Goal: Check status: Check status

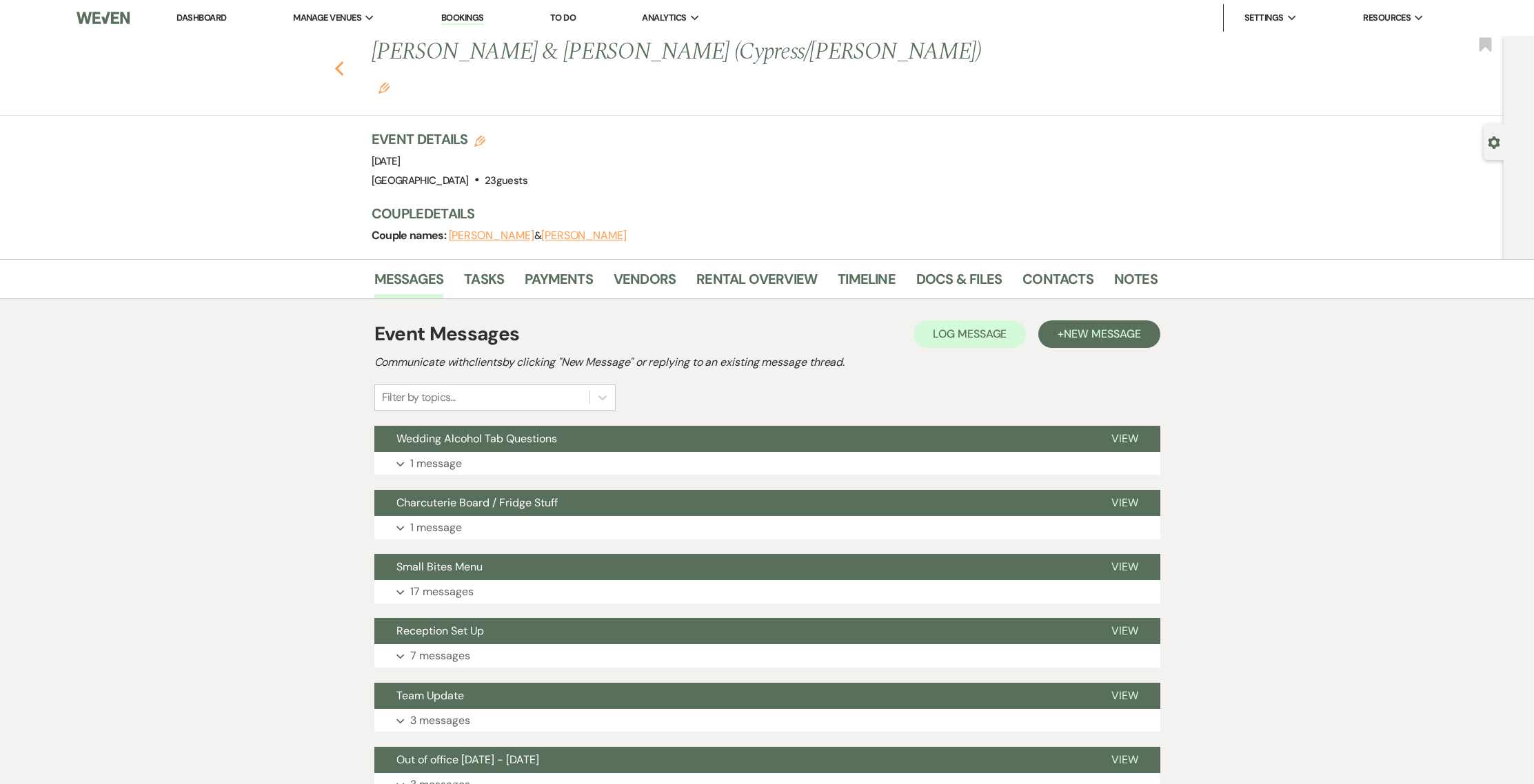
click at [345, 60] on icon "Previous" at bounding box center [339, 68] width 11 height 16
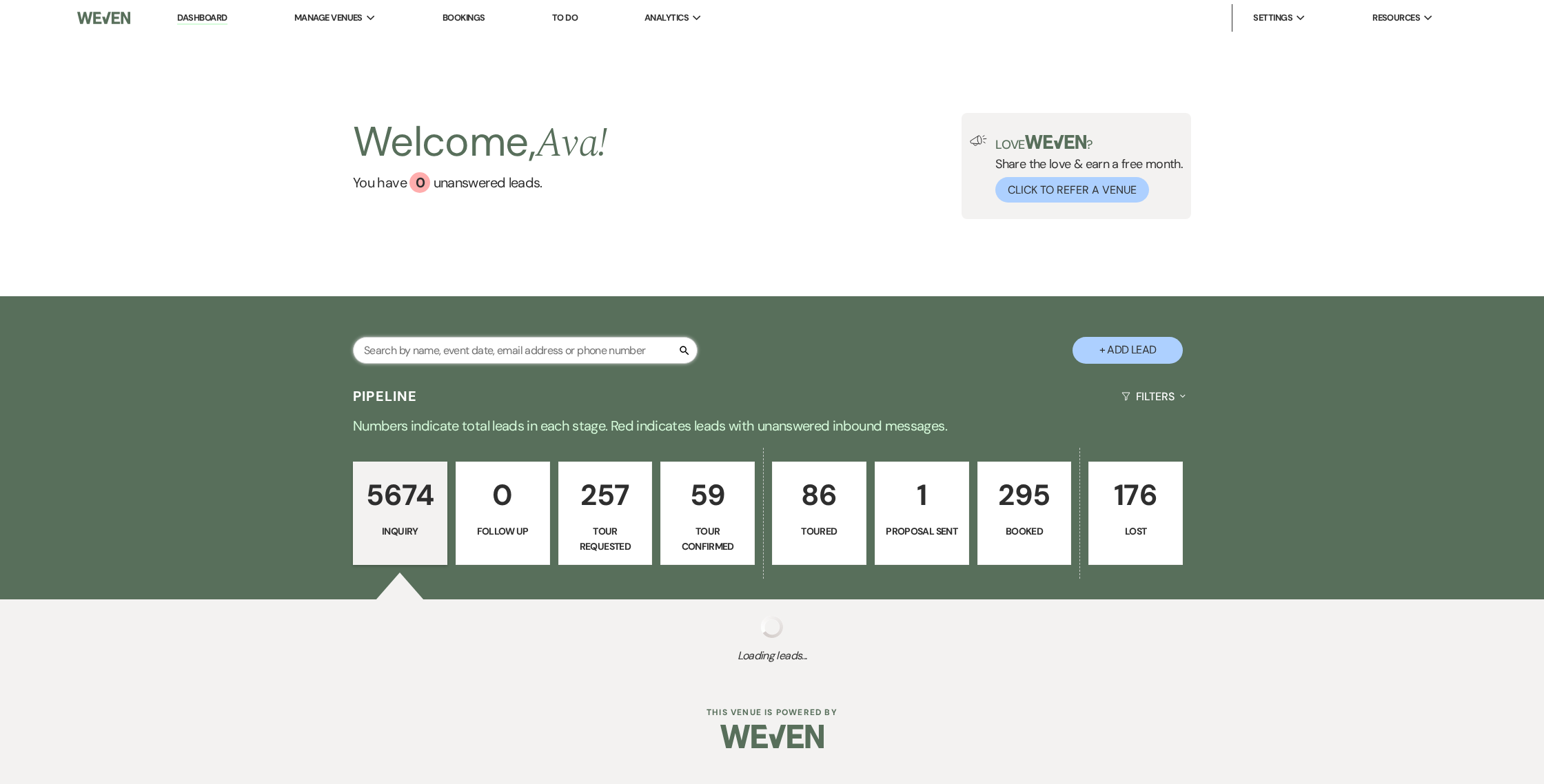
click at [623, 354] on input "text" at bounding box center [525, 350] width 345 height 27
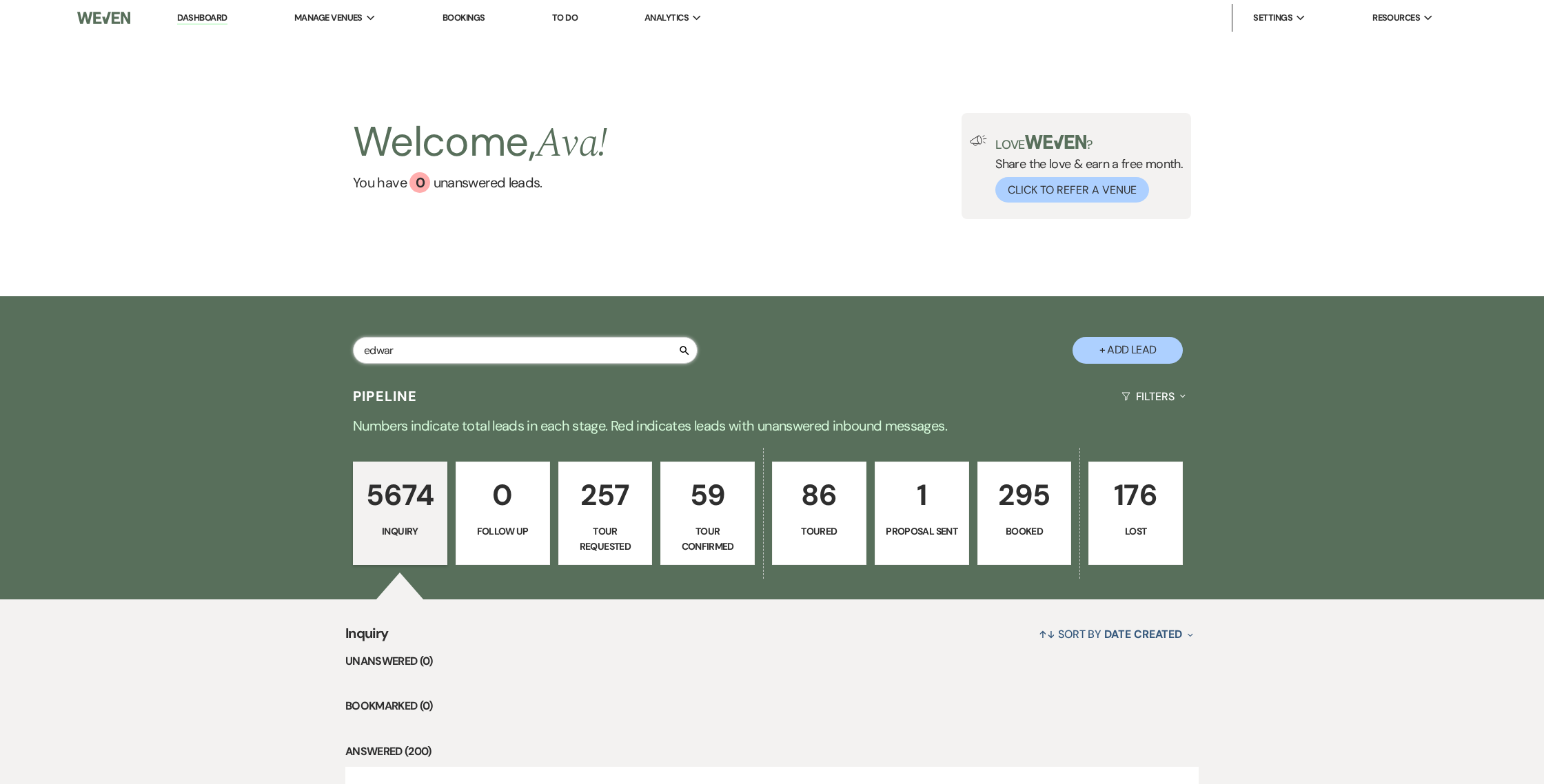
type input "[PERSON_NAME]"
click at [393, 359] on input "[PERSON_NAME]" at bounding box center [525, 350] width 345 height 27
click at [396, 346] on input "[PERSON_NAME]" at bounding box center [525, 350] width 345 height 27
click at [611, 350] on input "[PERSON_NAME]" at bounding box center [525, 350] width 345 height 27
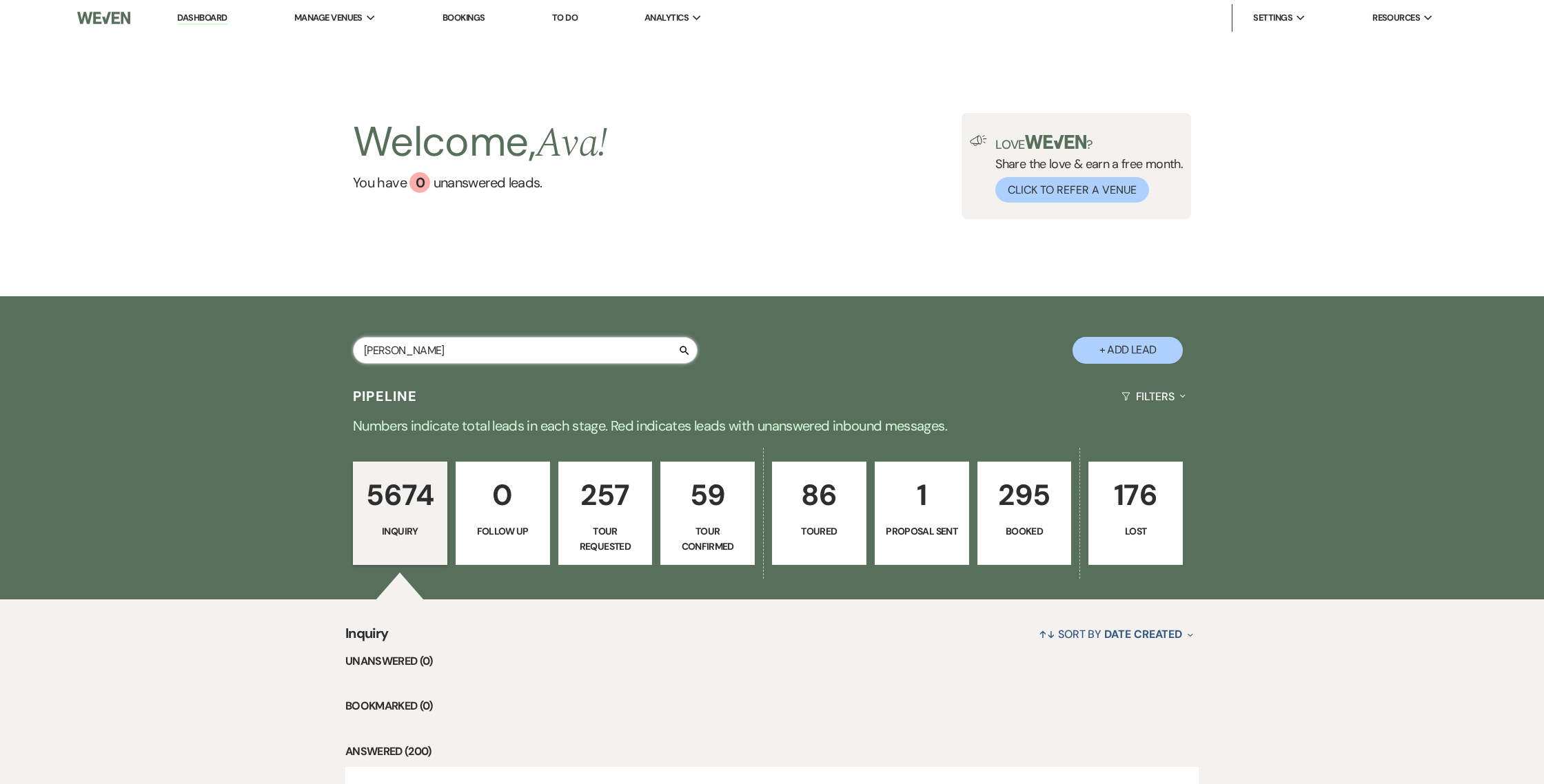
click at [611, 350] on input "[PERSON_NAME]" at bounding box center [525, 350] width 345 height 27
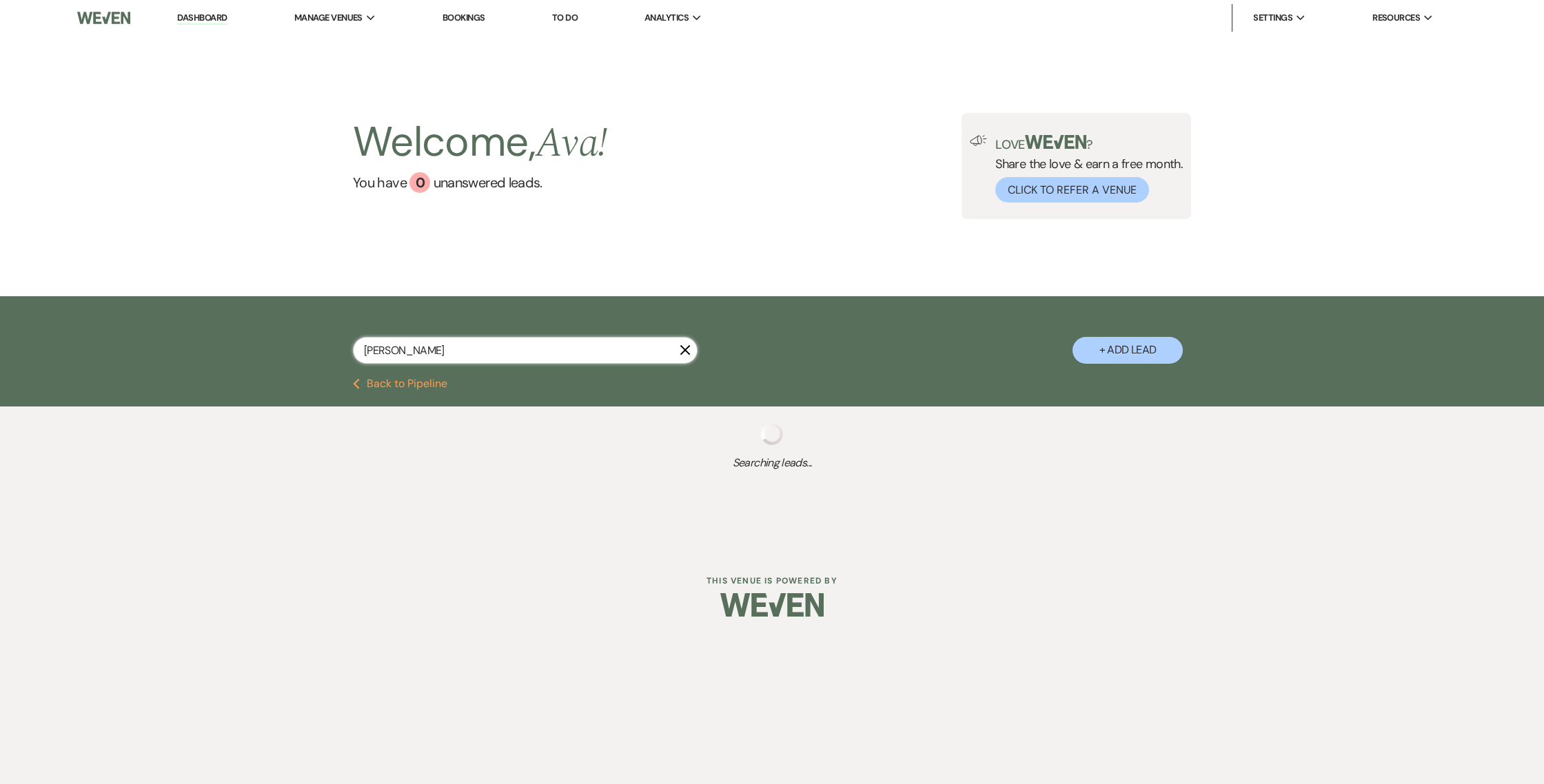
select select "5"
select select "8"
select select "4"
select select "8"
select select "4"
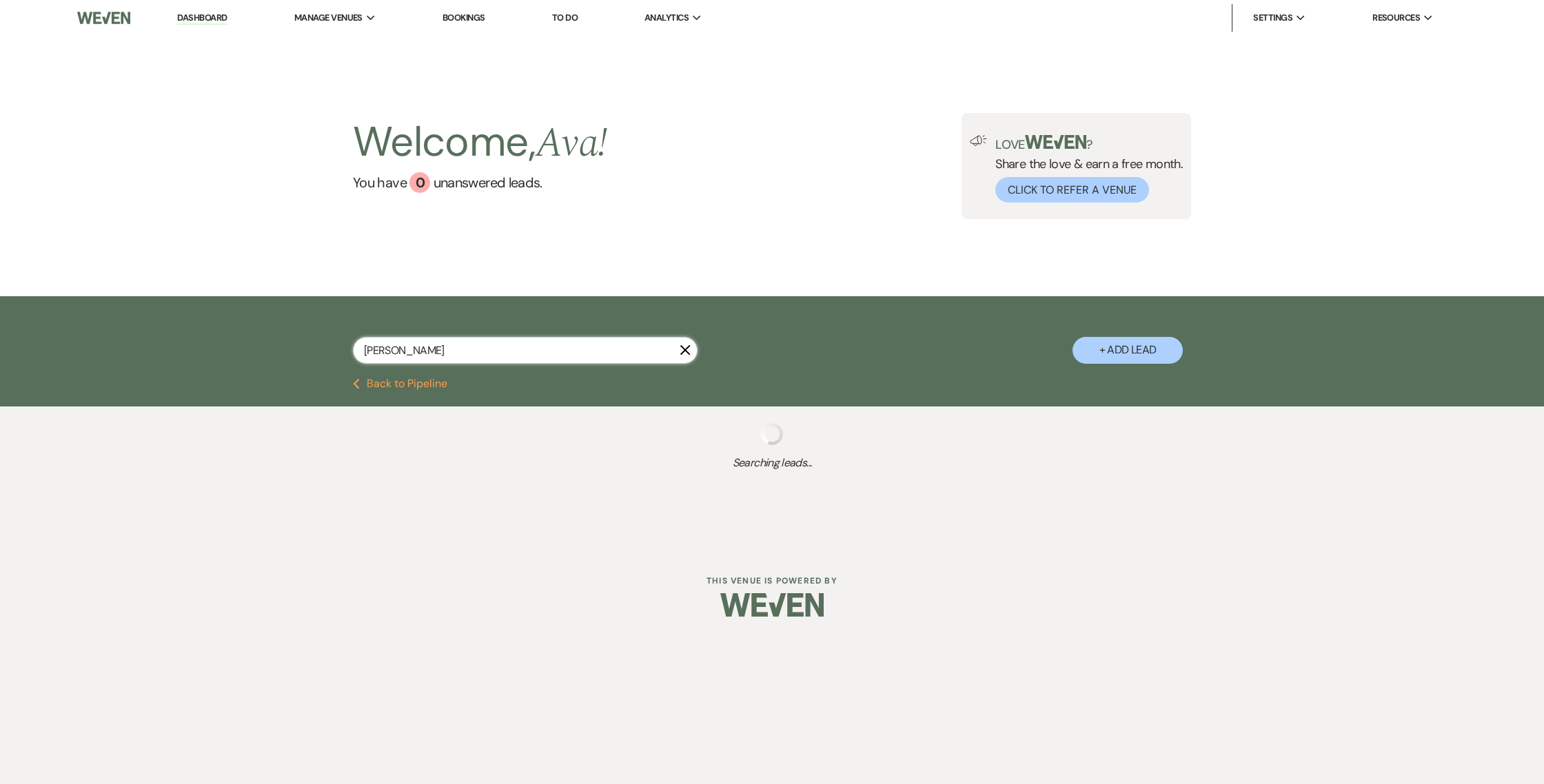
select select "2"
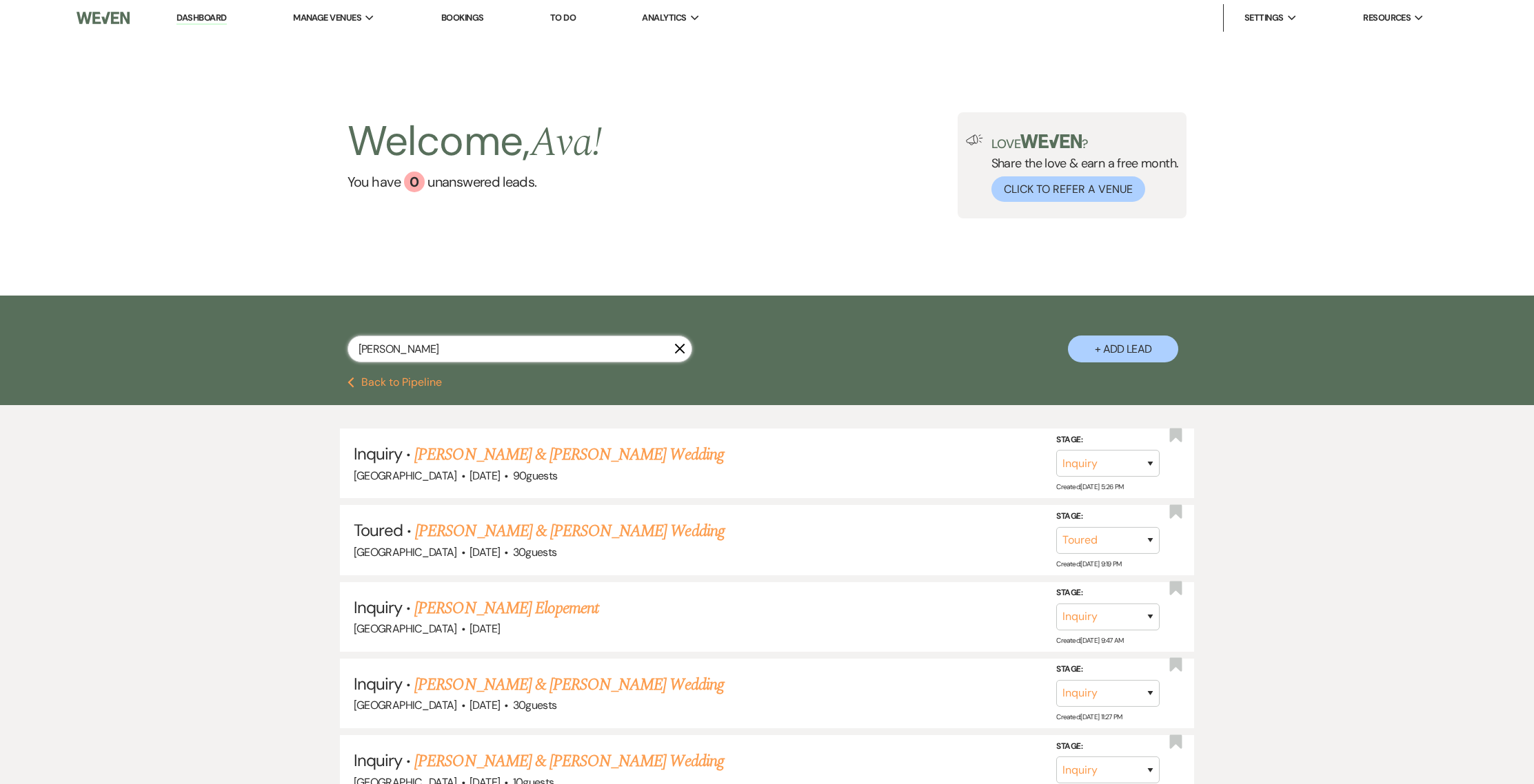
type input "[PERSON_NAME]"
click at [448, 364] on div "[PERSON_NAME]" at bounding box center [520, 354] width 345 height 38
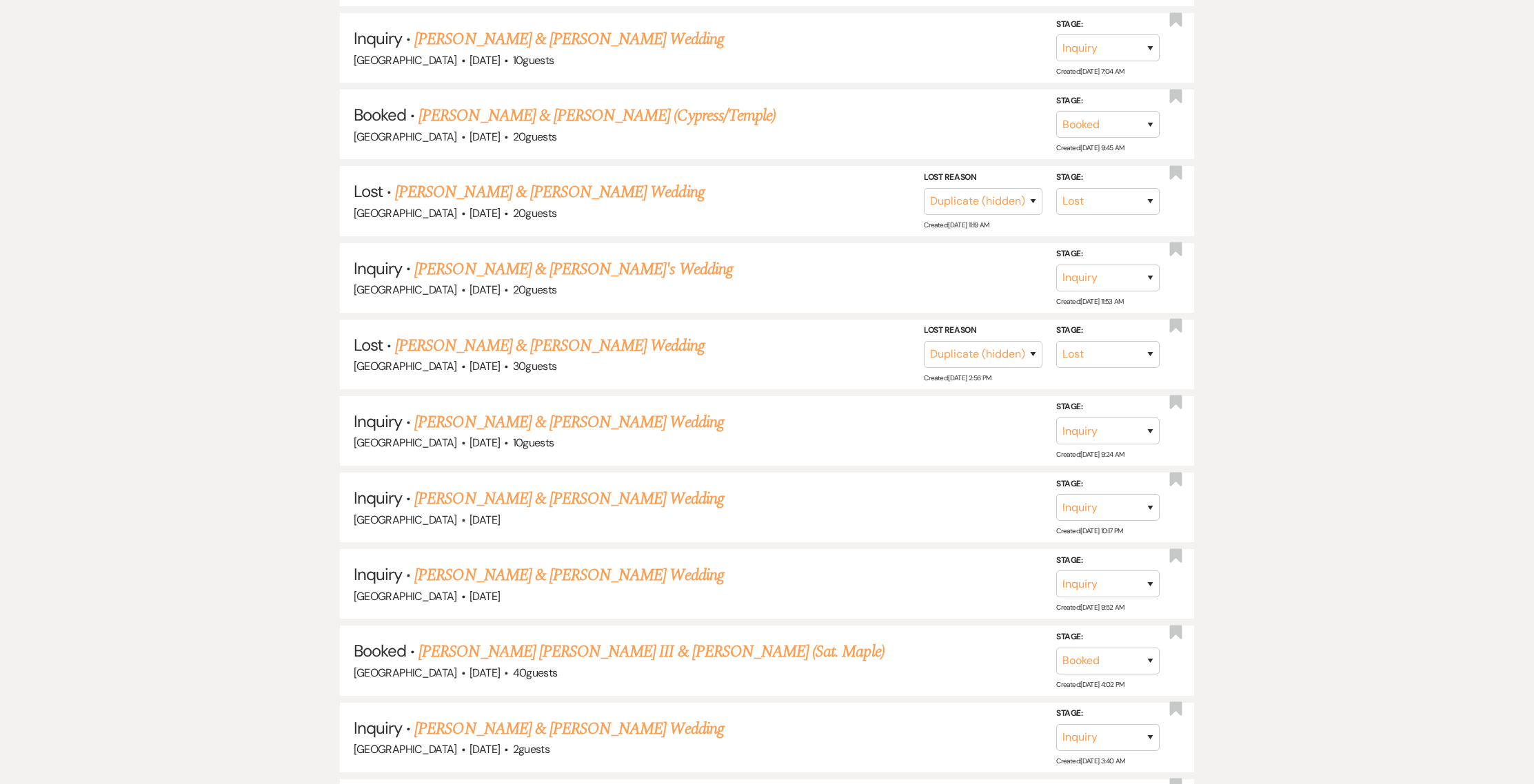
scroll to position [771, 0]
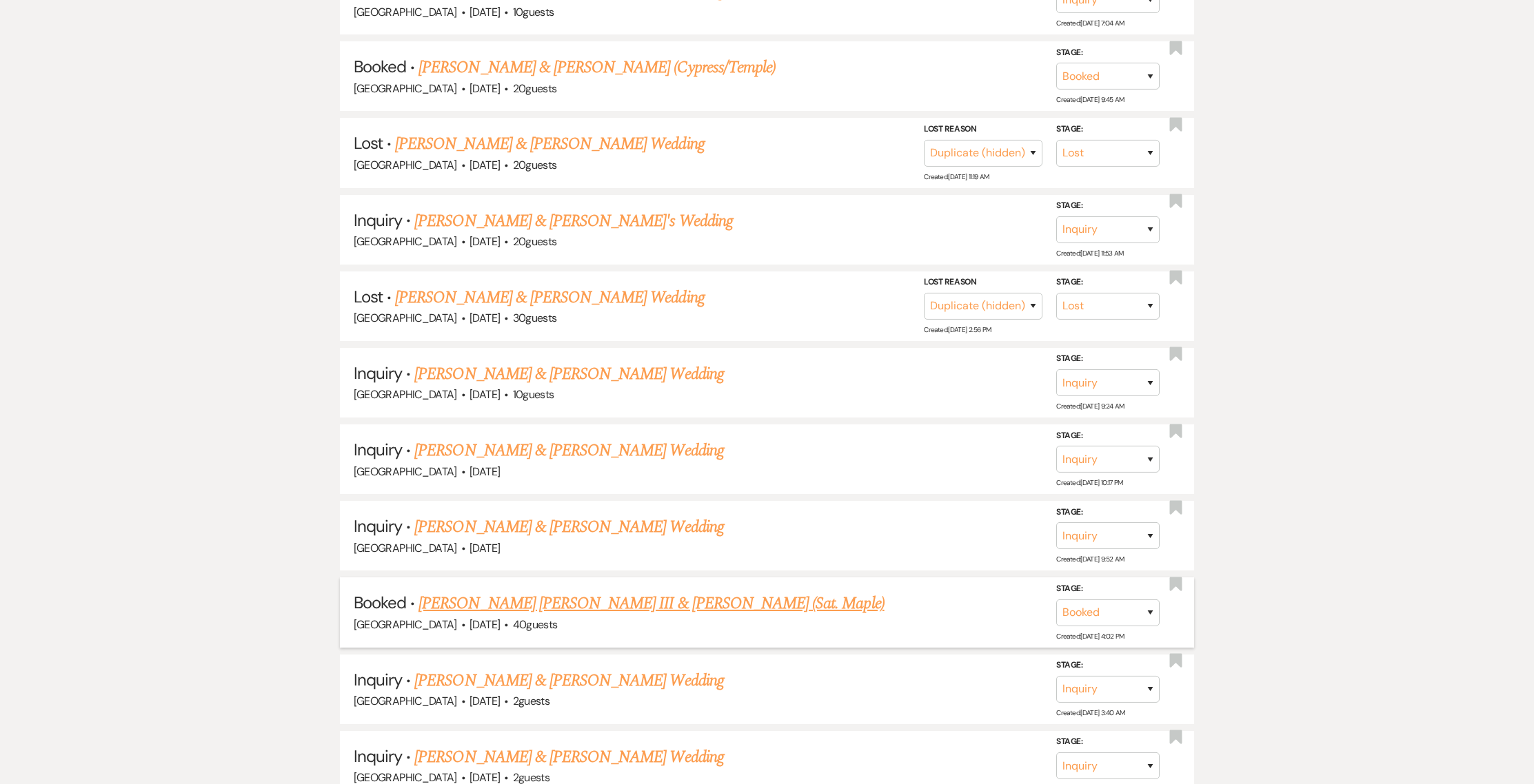
click at [566, 591] on link "[PERSON_NAME] [PERSON_NAME] III & [PERSON_NAME] (Sat. Maple)" at bounding box center [650, 603] width 465 height 25
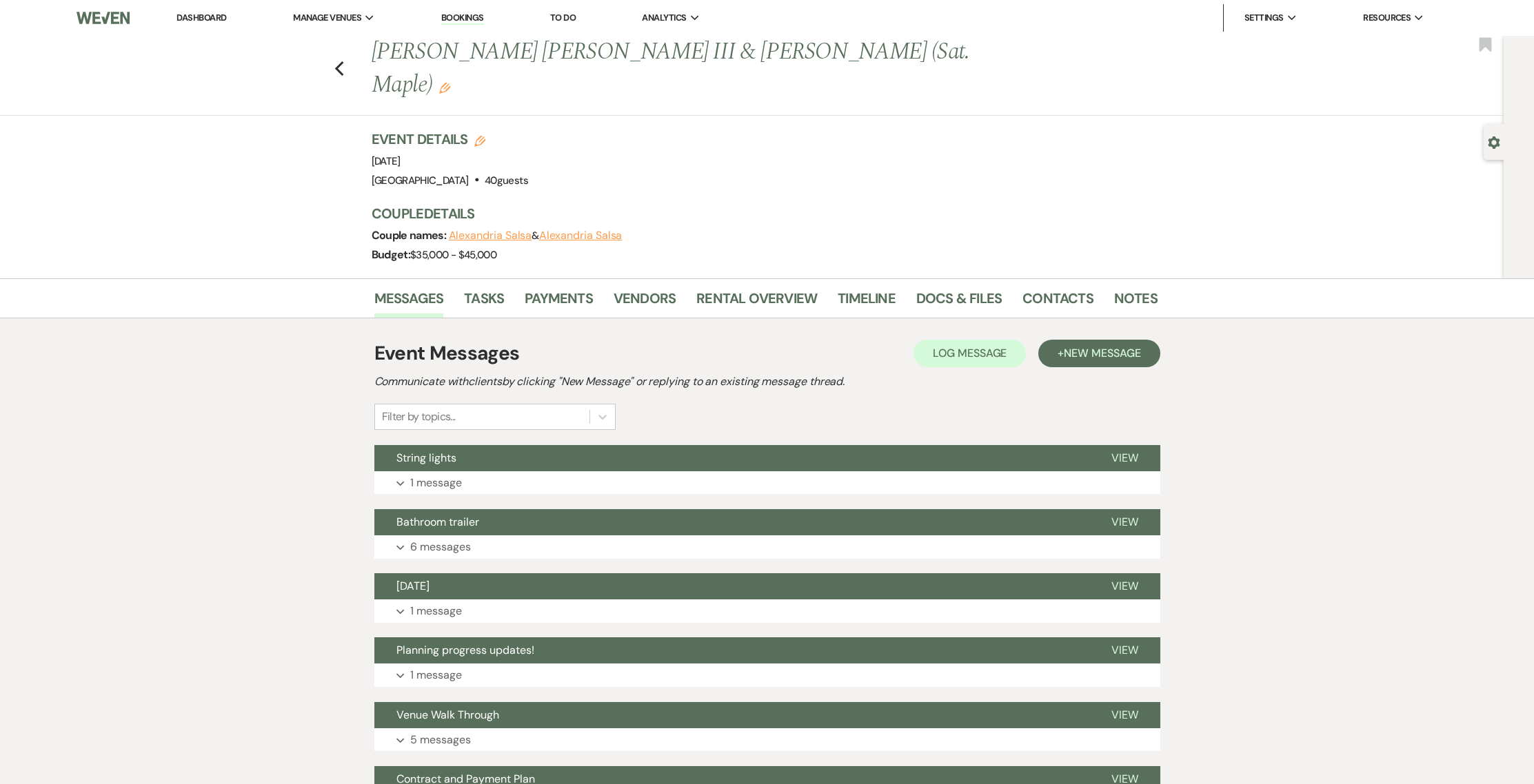
click at [897, 285] on li "Timeline" at bounding box center [877, 301] width 79 height 33
click at [881, 287] on link "Timeline" at bounding box center [867, 302] width 58 height 31
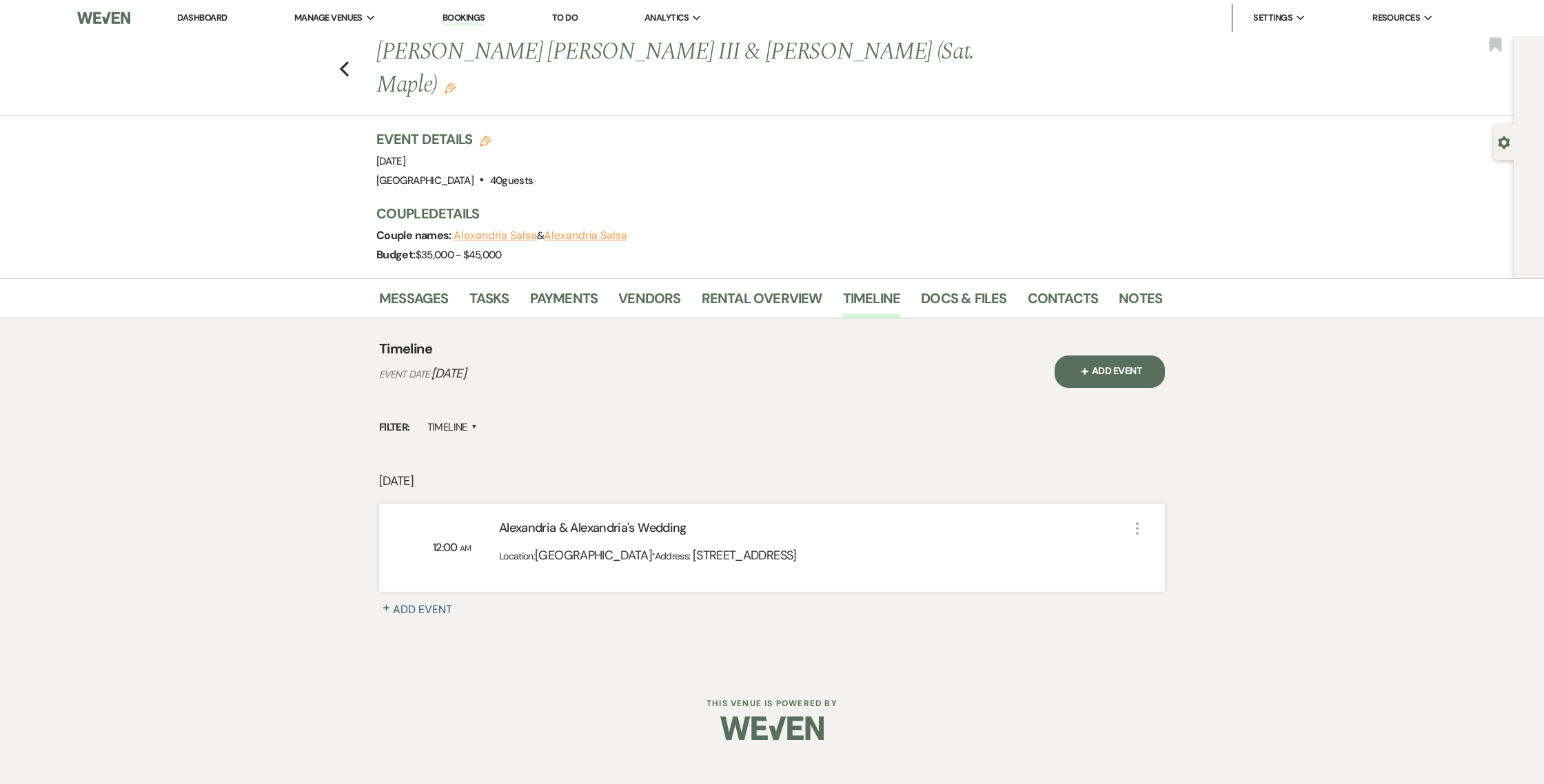
click at [495, 230] on button "Alexandria Salsa" at bounding box center [495, 236] width 84 height 11
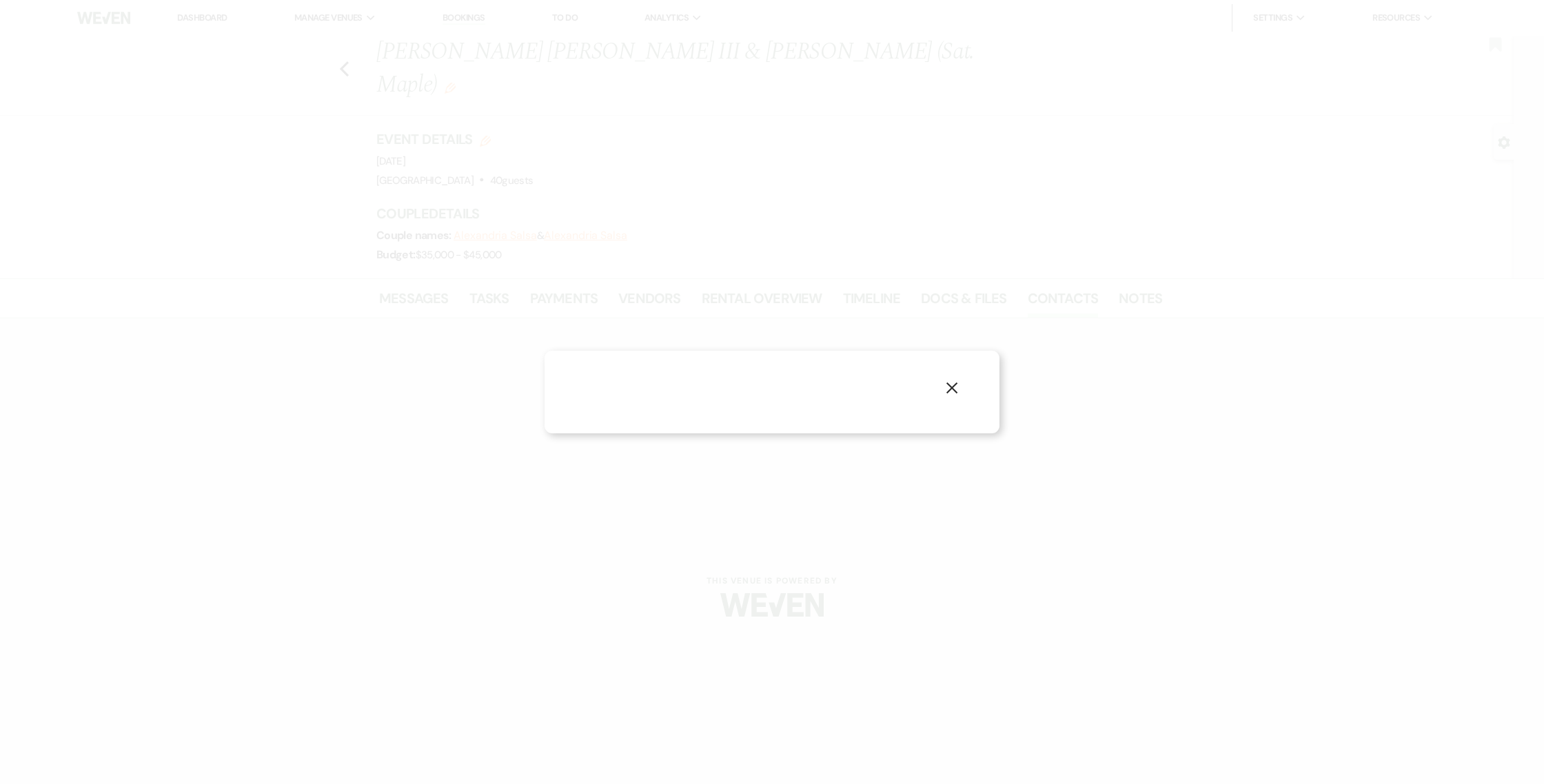
select select "1"
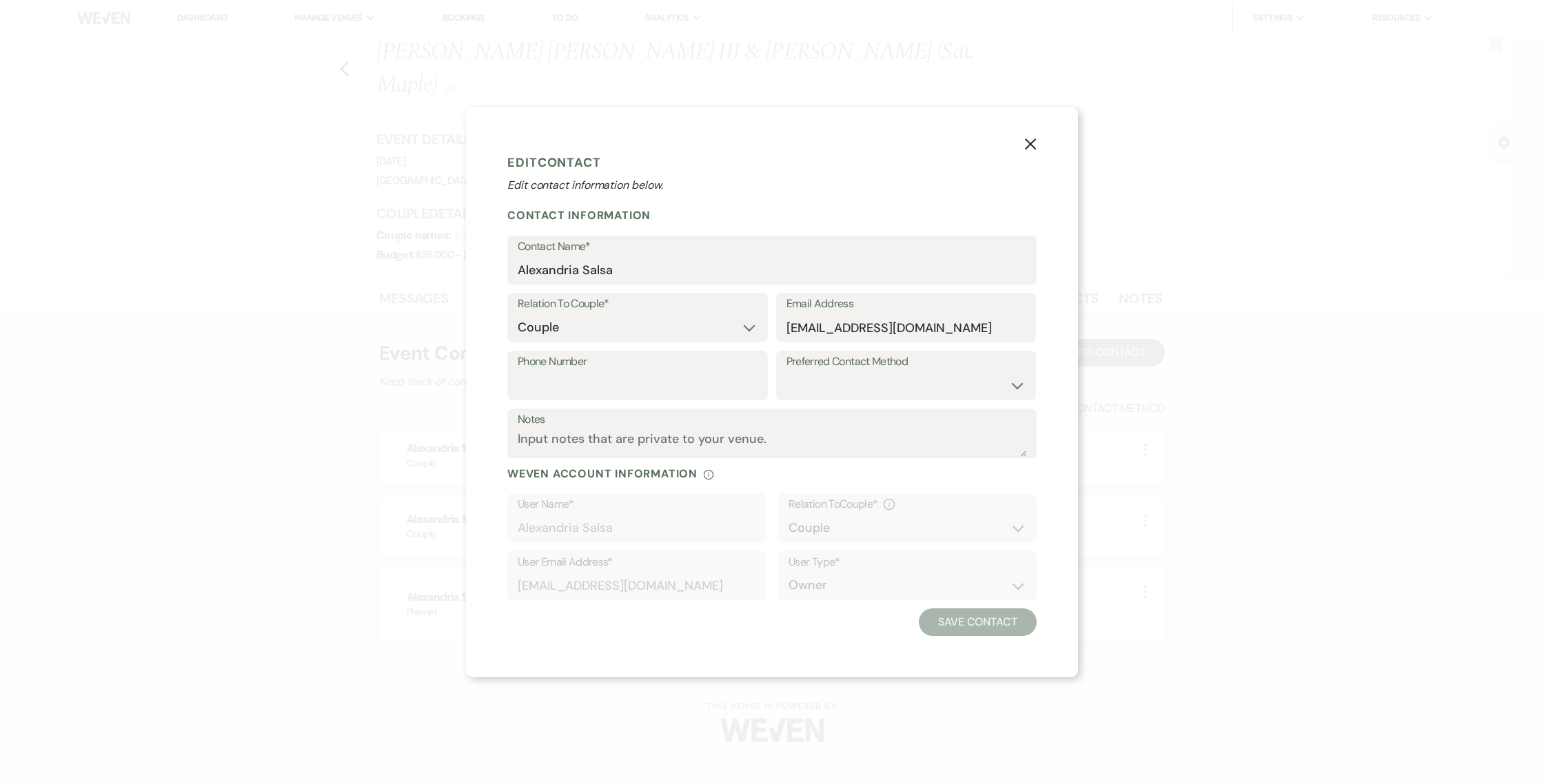
click at [1053, 144] on div "X Edit Contact Edit contact information below. Contact Information Contact Name…" at bounding box center [772, 392] width 612 height 571
click at [1020, 145] on button "X" at bounding box center [1030, 143] width 21 height 24
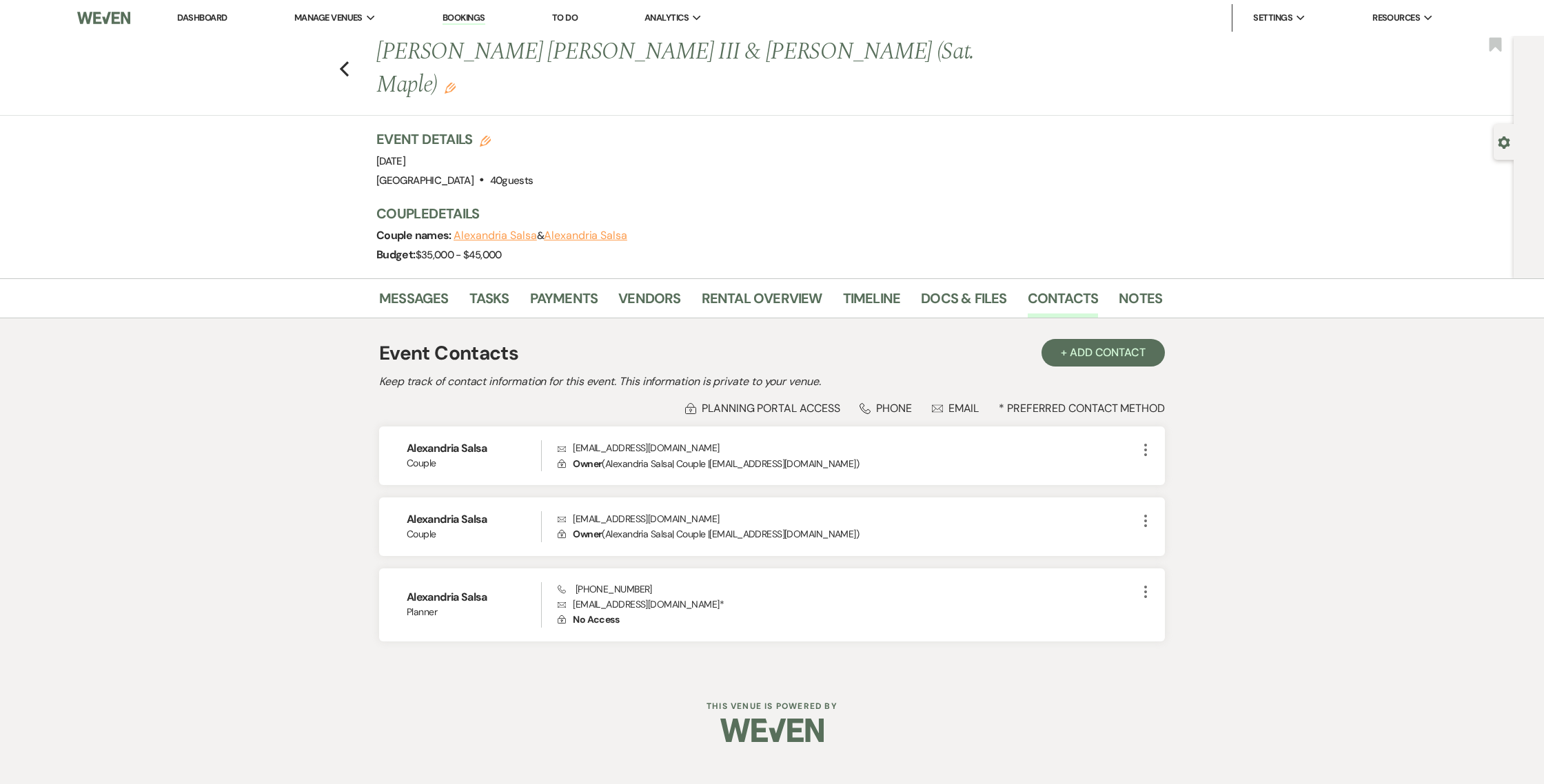
click at [351, 60] on div "Previous [PERSON_NAME] [PERSON_NAME] III & [PERSON_NAME] (Sat. Maple) Edit Book…" at bounding box center [753, 75] width 1521 height 80
click at [344, 61] on use "button" at bounding box center [344, 68] width 9 height 15
select select "5"
select select "8"
select select "4"
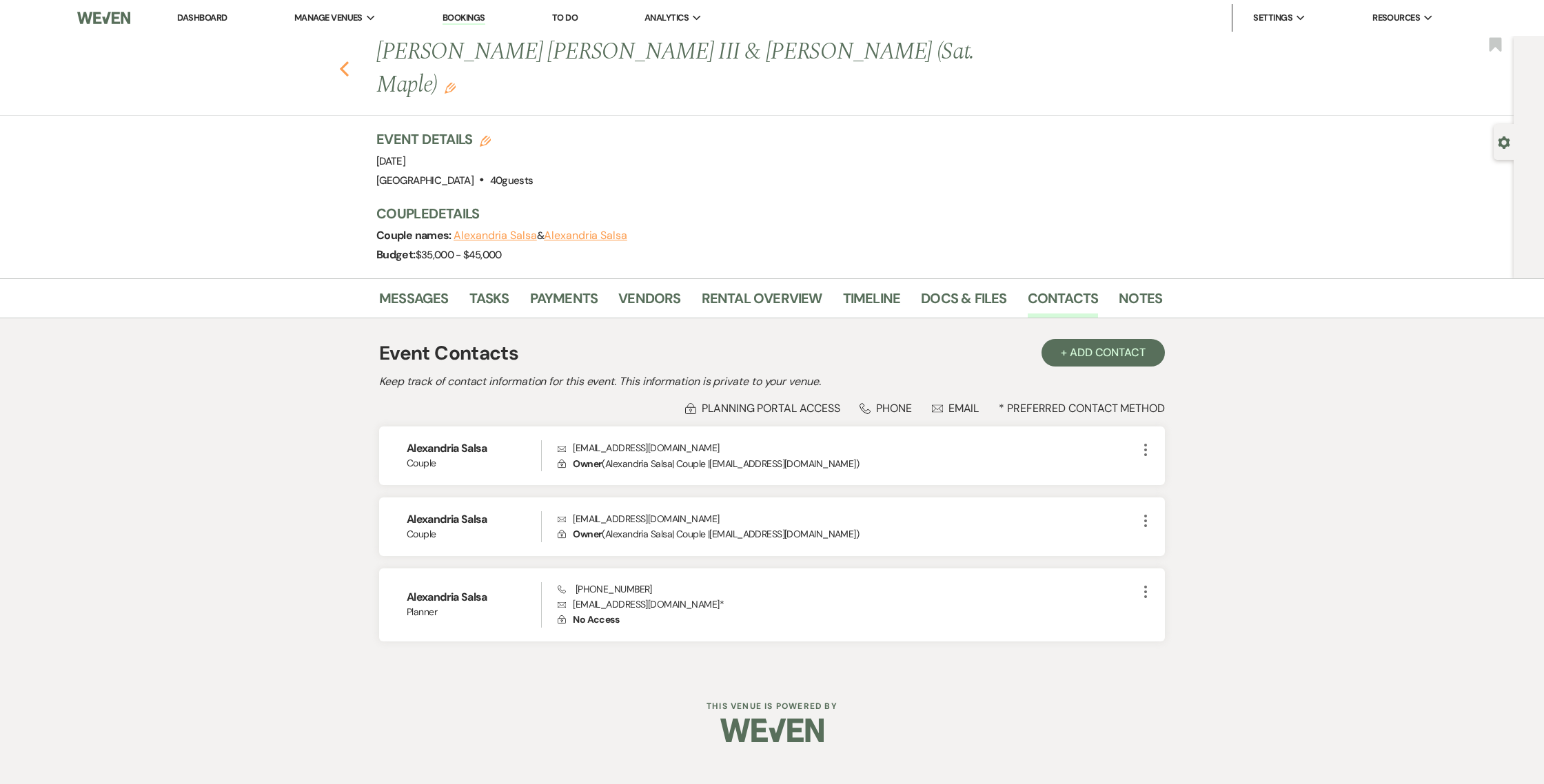
select select "8"
select select "4"
select select "2"
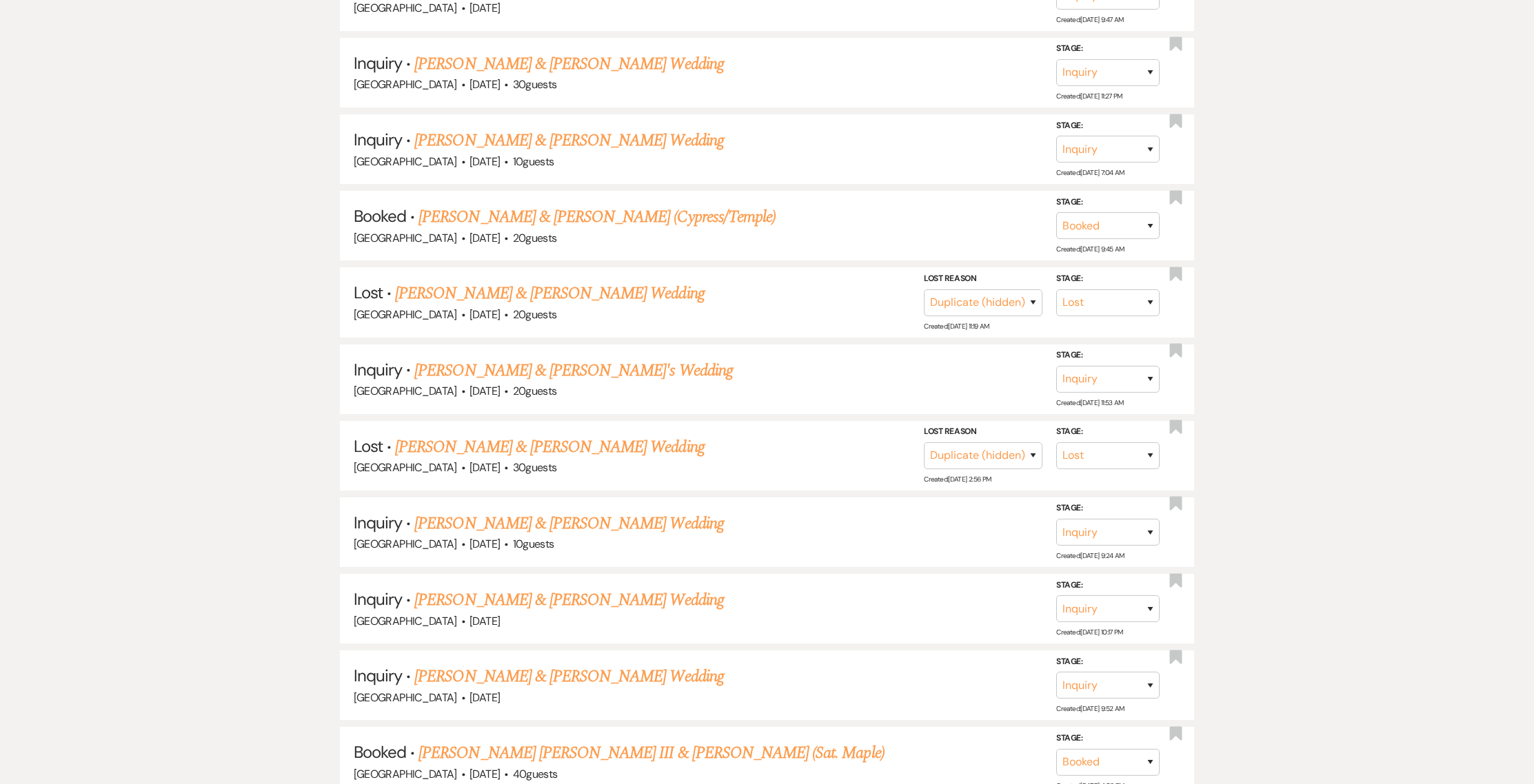
scroll to position [656, 0]
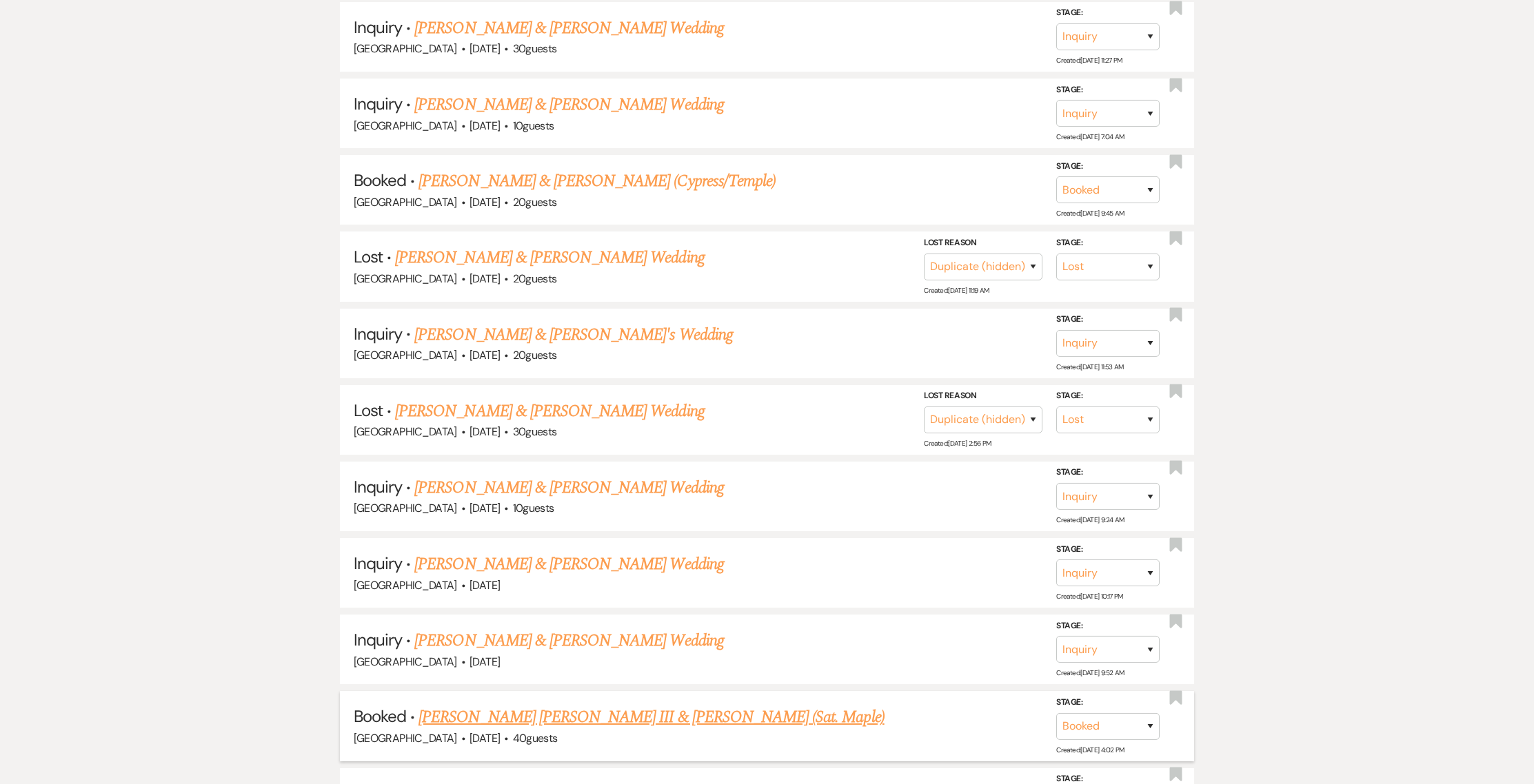
click at [751, 706] on link "[PERSON_NAME] [PERSON_NAME] III & [PERSON_NAME] (Sat. Maple)" at bounding box center [650, 717] width 465 height 25
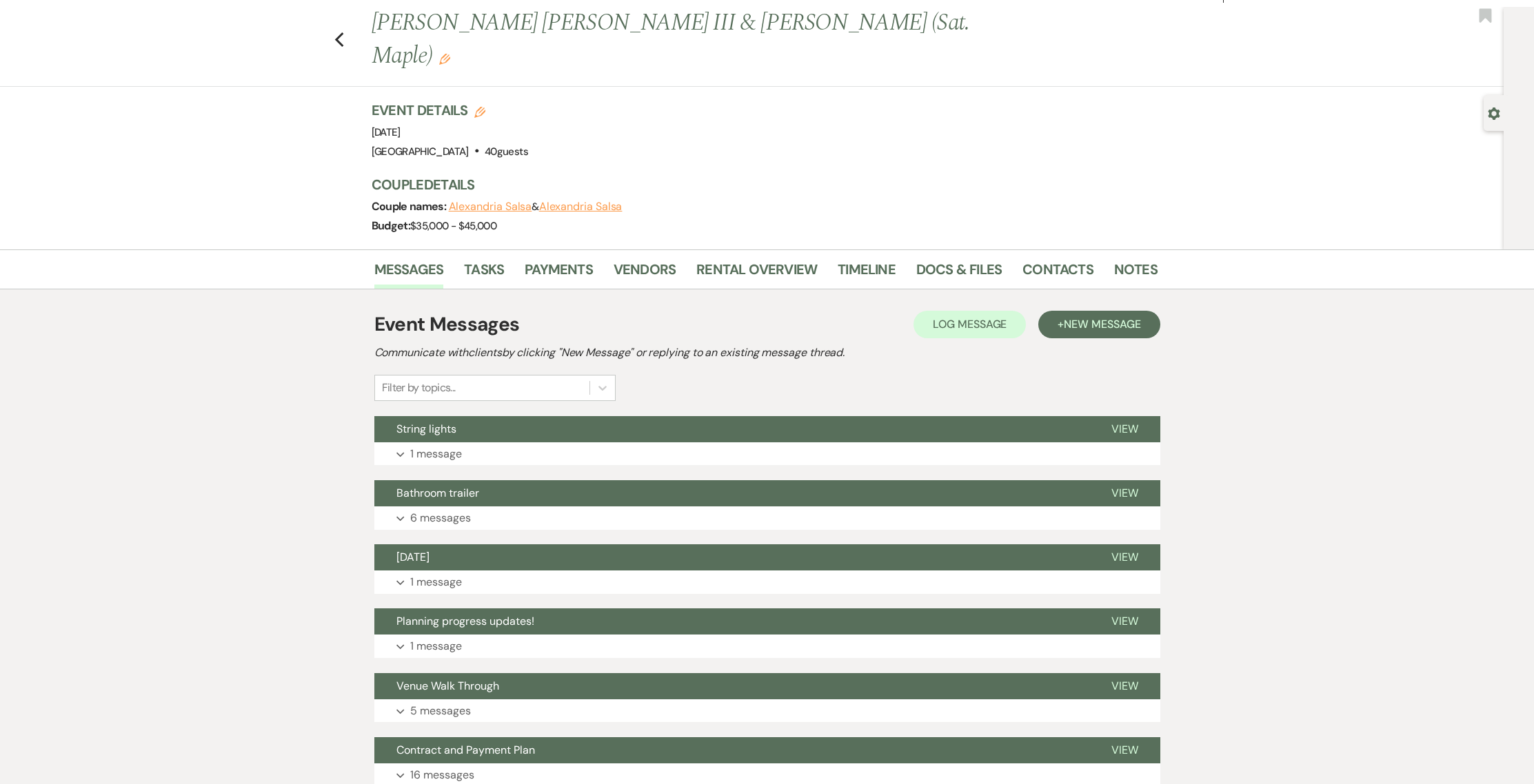
scroll to position [101, 0]
